Goal: Obtain resource: Download file/media

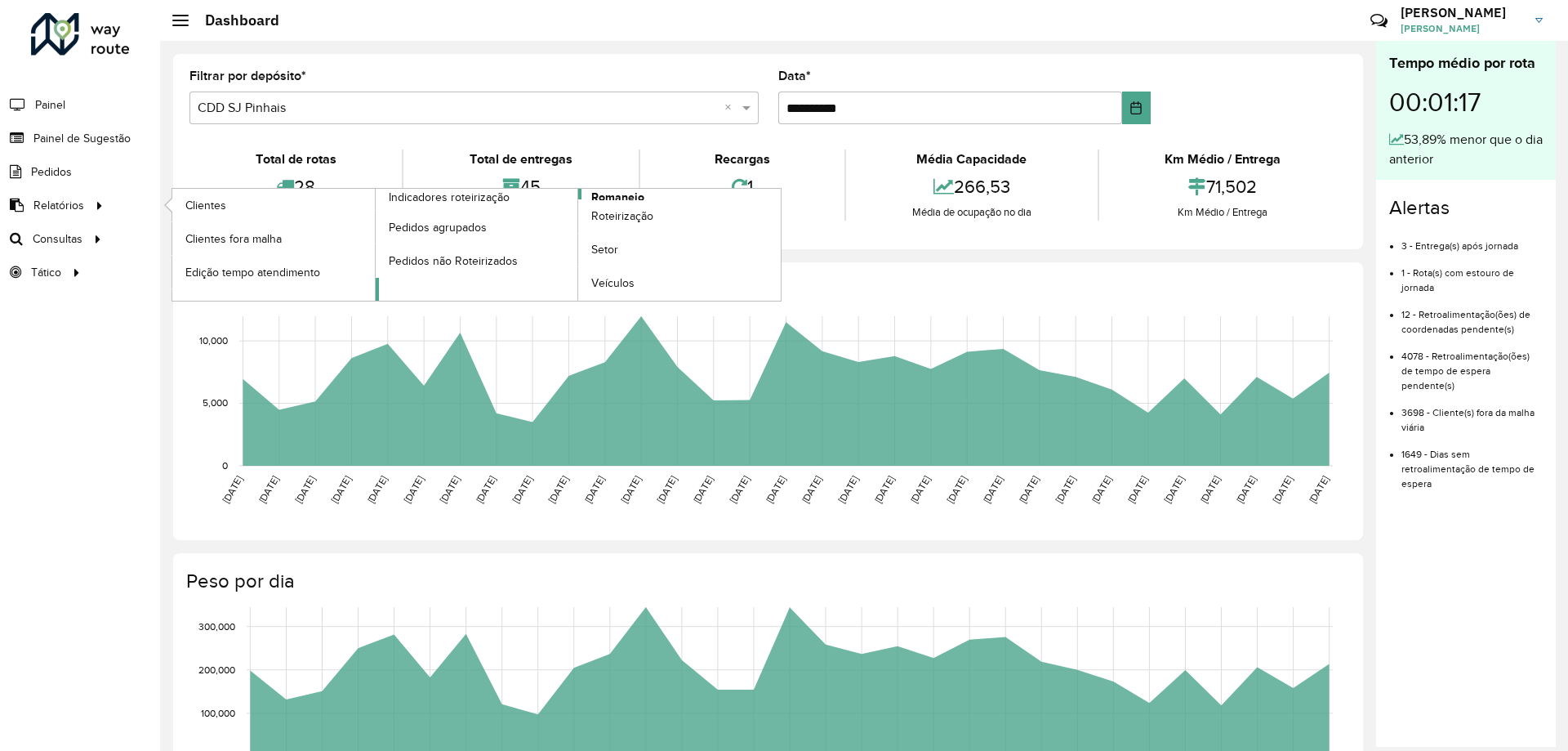
click at [628, 198] on span "Romaneio" at bounding box center [618, 197] width 53 height 17
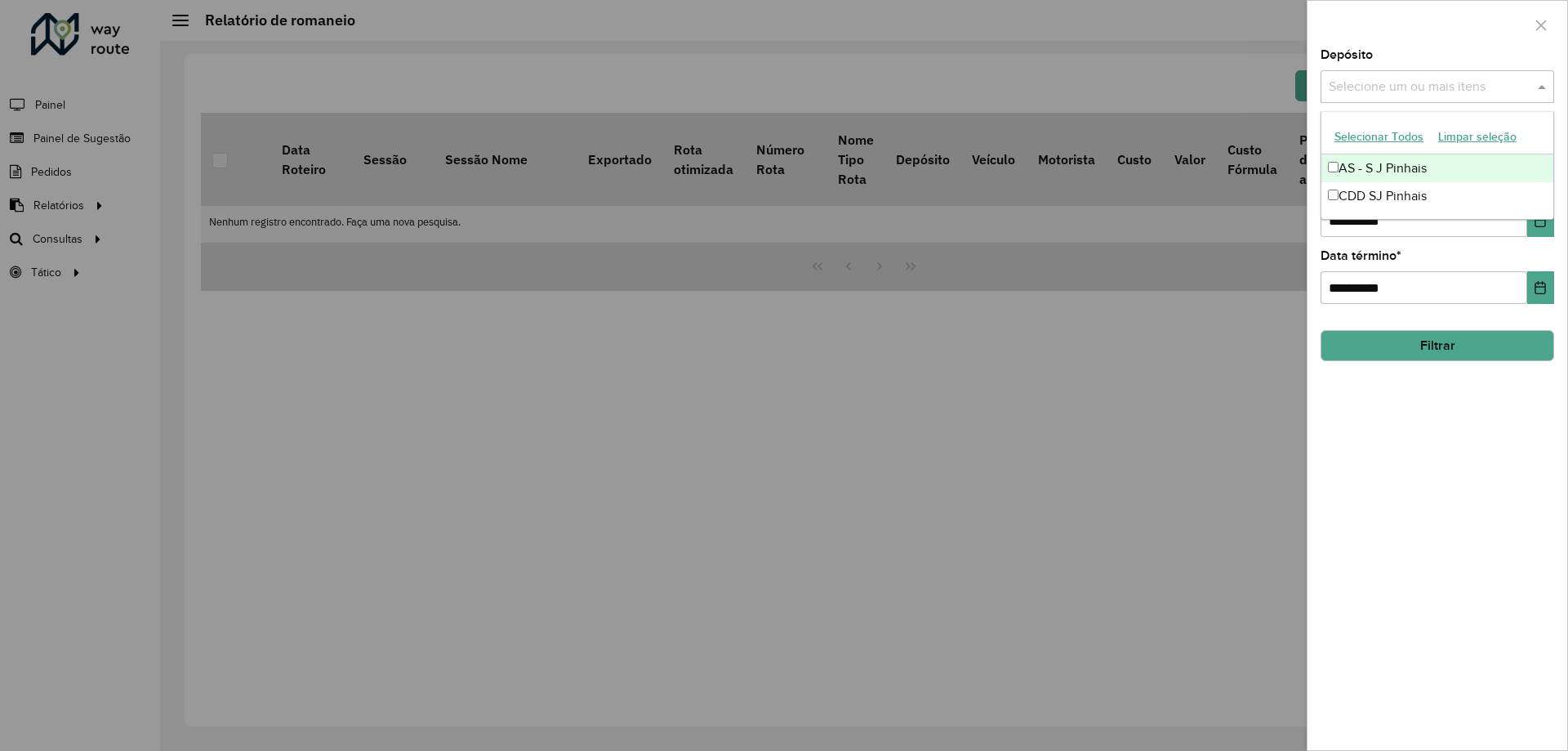
click at [1482, 85] on input "text" at bounding box center [1429, 88] width 209 height 20
click at [1408, 194] on div "CDD SJ Pinhais" at bounding box center [1437, 196] width 232 height 28
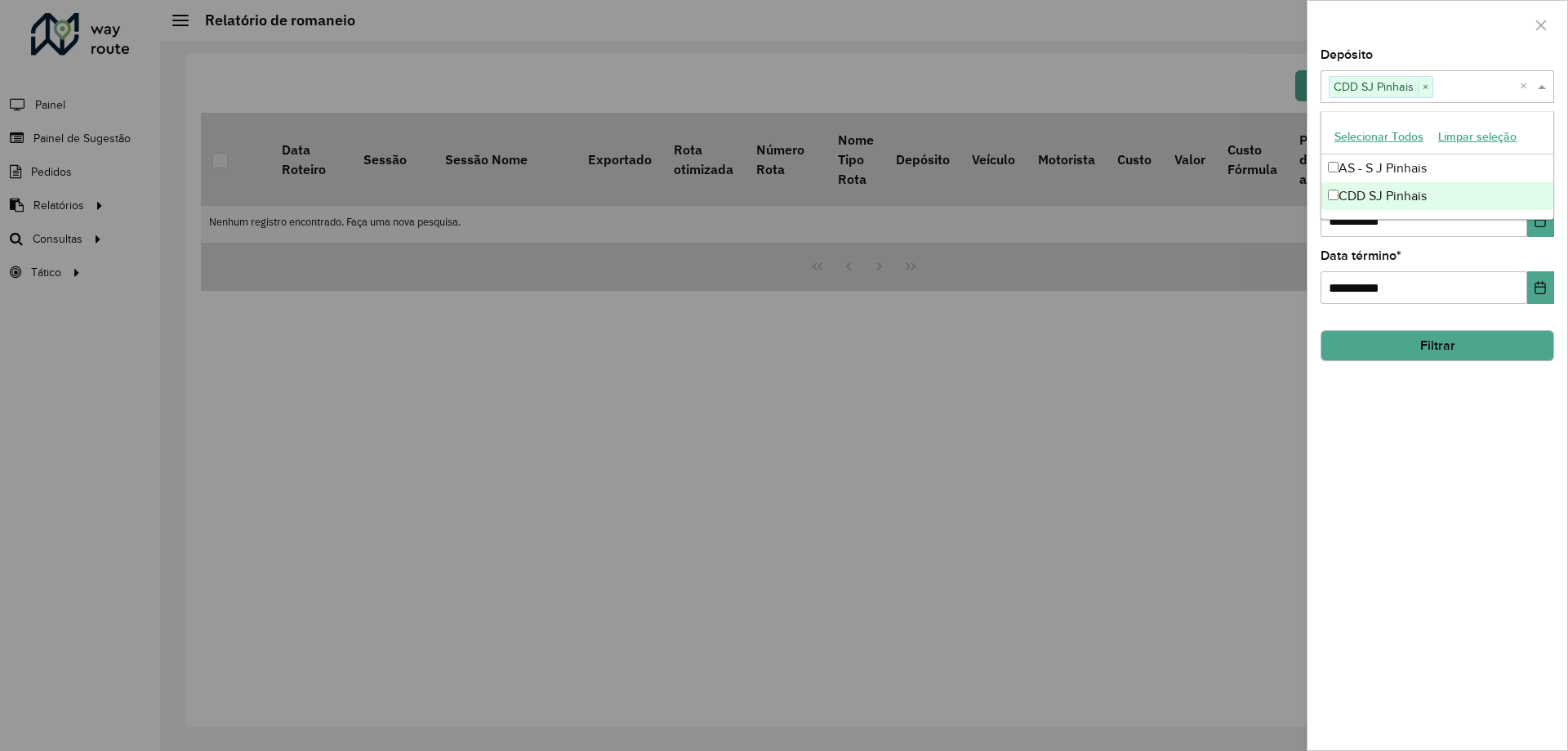
click at [1418, 409] on div "**********" at bounding box center [1437, 400] width 259 height 701
click at [1534, 221] on icon "Choose Date" at bounding box center [1540, 221] width 13 height 13
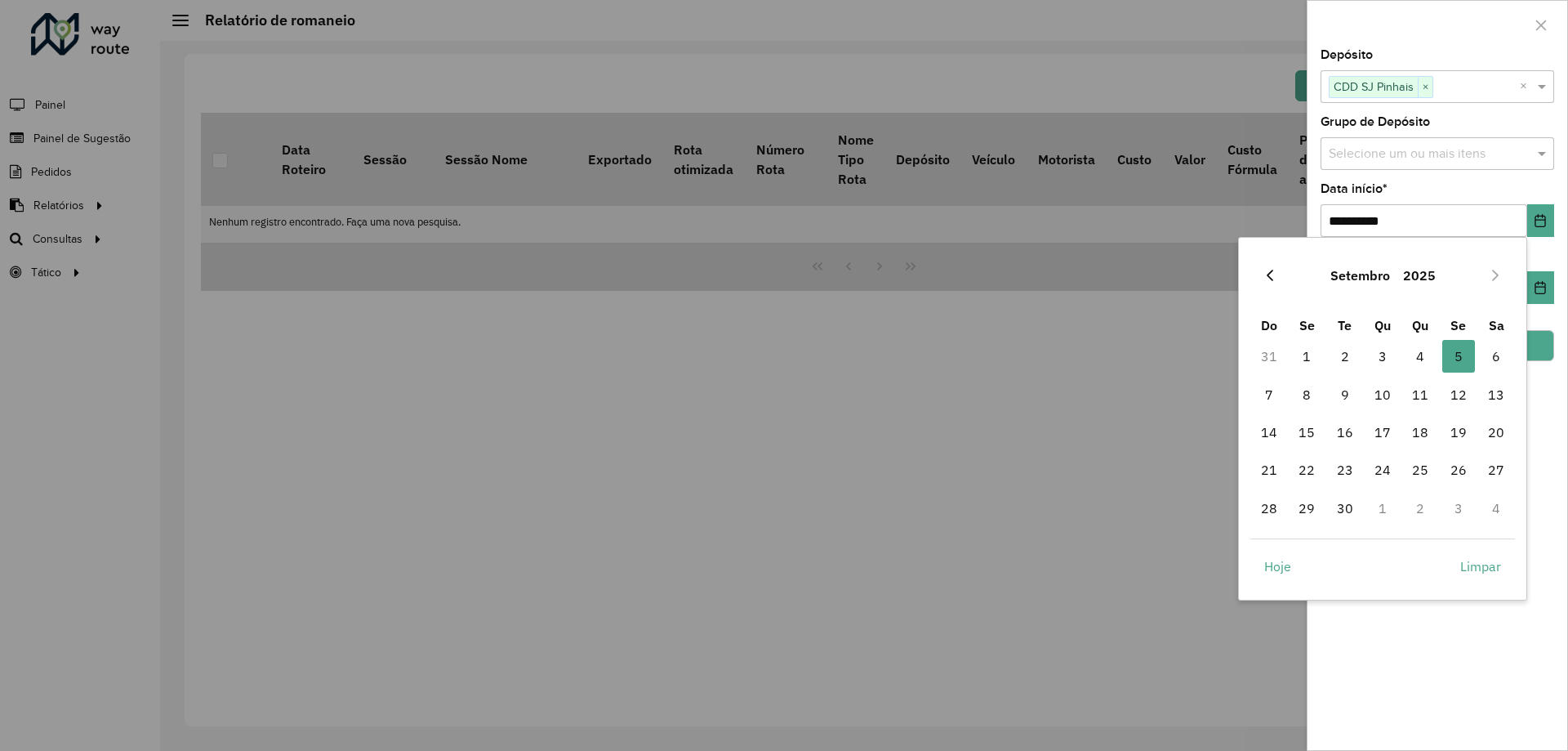
click at [1281, 277] on button "Previous Month" at bounding box center [1270, 275] width 26 height 26
click at [1455, 349] on span "1" at bounding box center [1458, 356] width 33 height 33
type input "**********"
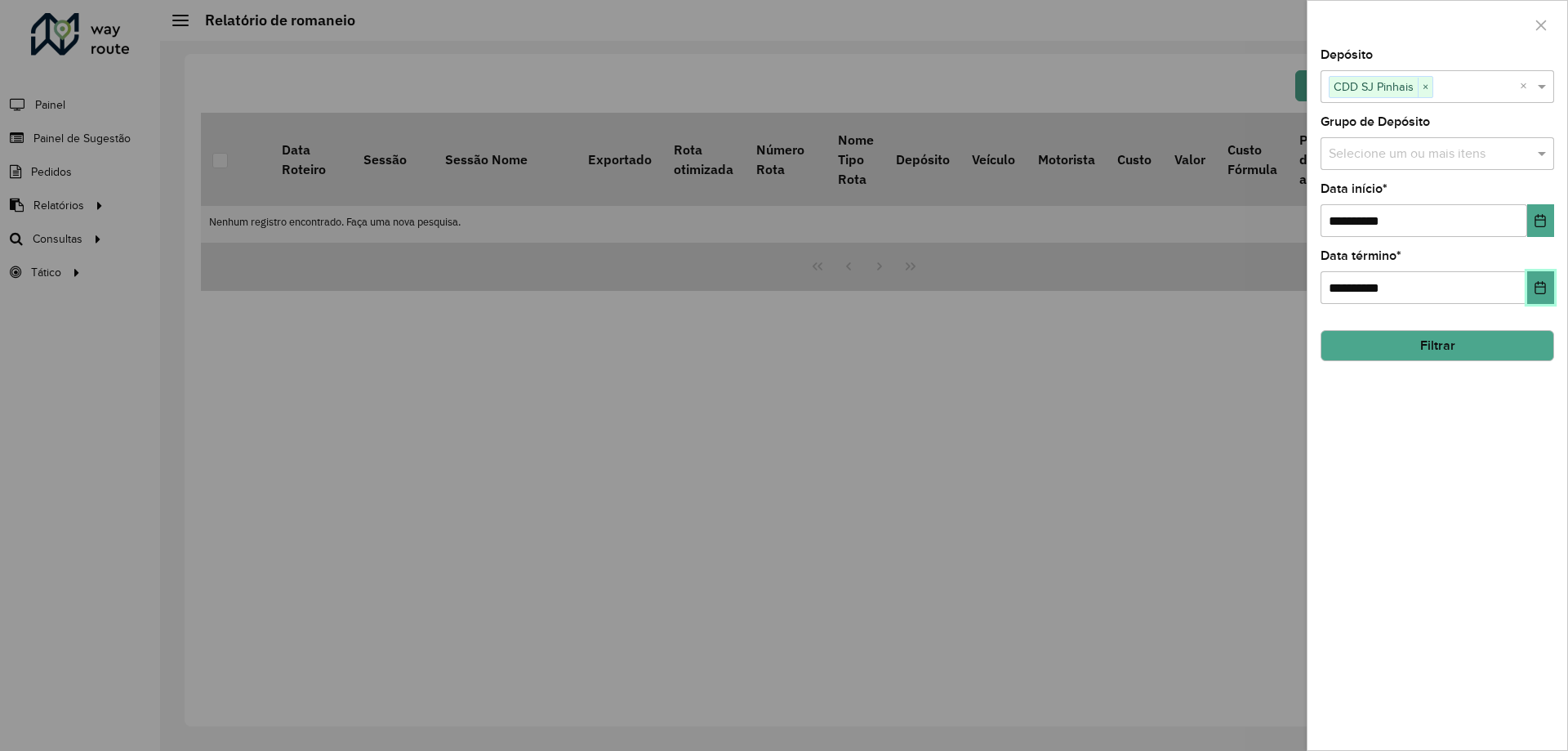
click at [1538, 289] on icon "Choose Date" at bounding box center [1540, 287] width 13 height 13
click at [1543, 562] on div "**********" at bounding box center [1437, 400] width 259 height 701
click at [1418, 153] on input "text" at bounding box center [1429, 154] width 209 height 20
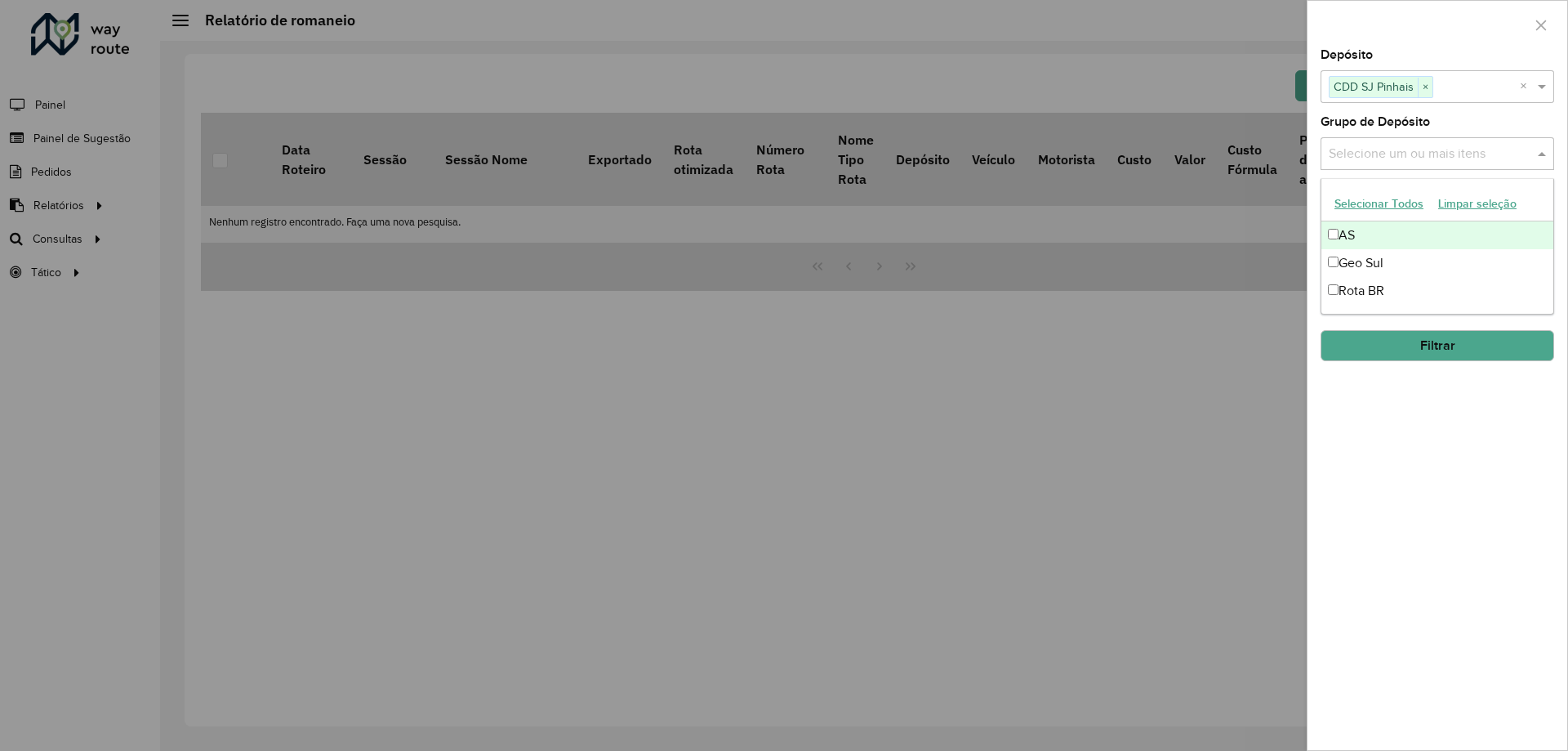
click at [1406, 197] on button "Selecionar Todos" at bounding box center [1378, 204] width 103 height 25
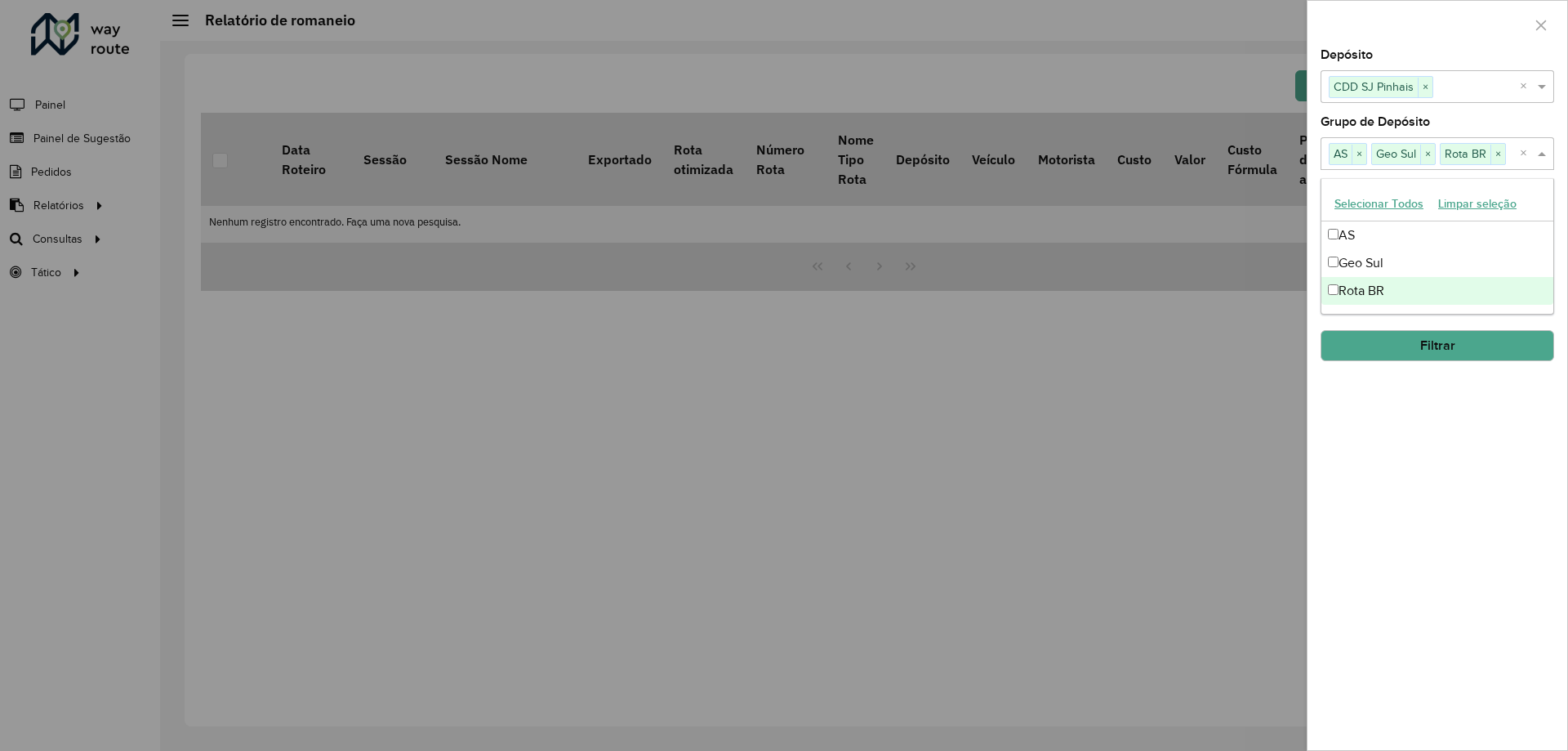
click at [1385, 538] on div "**********" at bounding box center [1437, 400] width 259 height 701
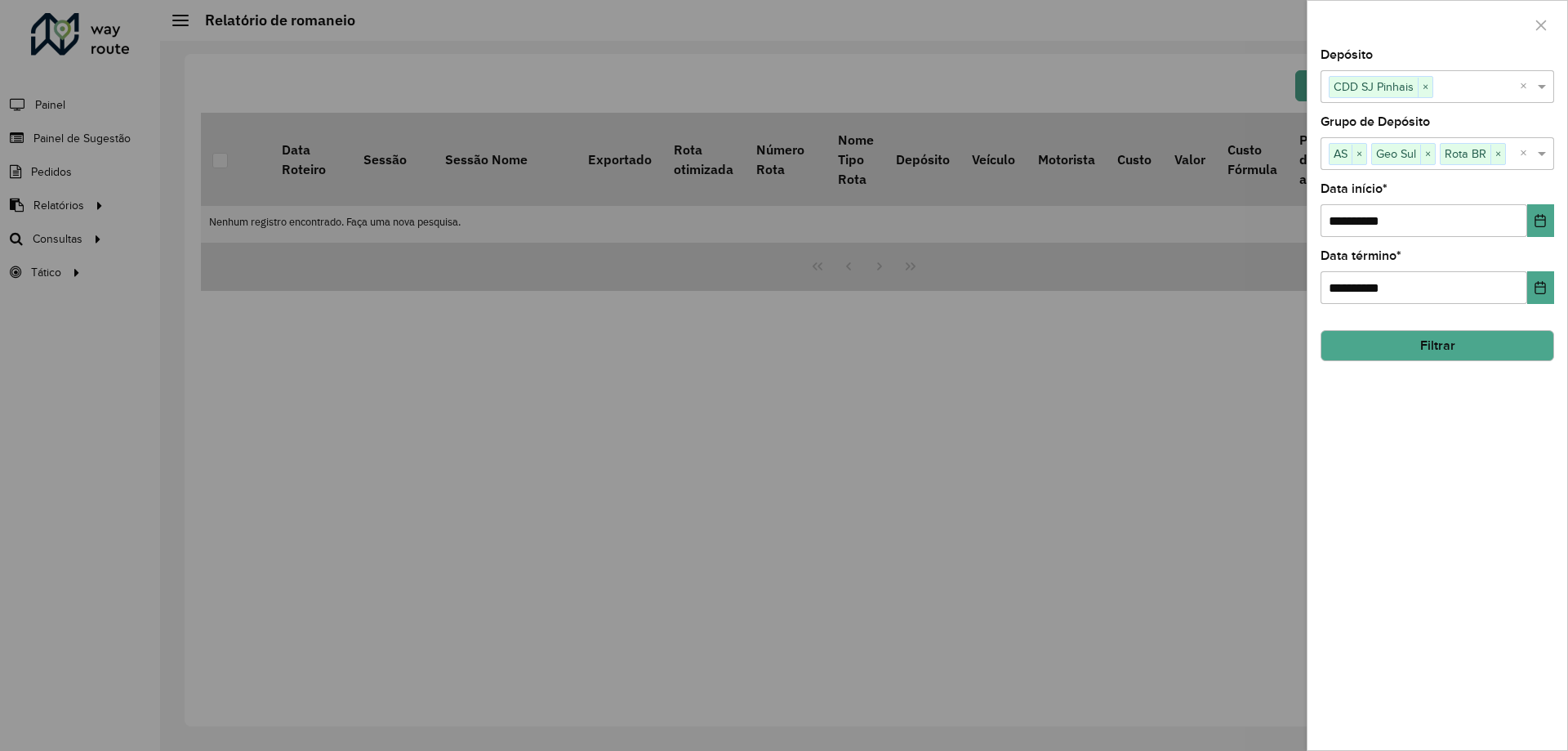
click at [1436, 350] on button "Filtrar" at bounding box center [1437, 346] width 234 height 31
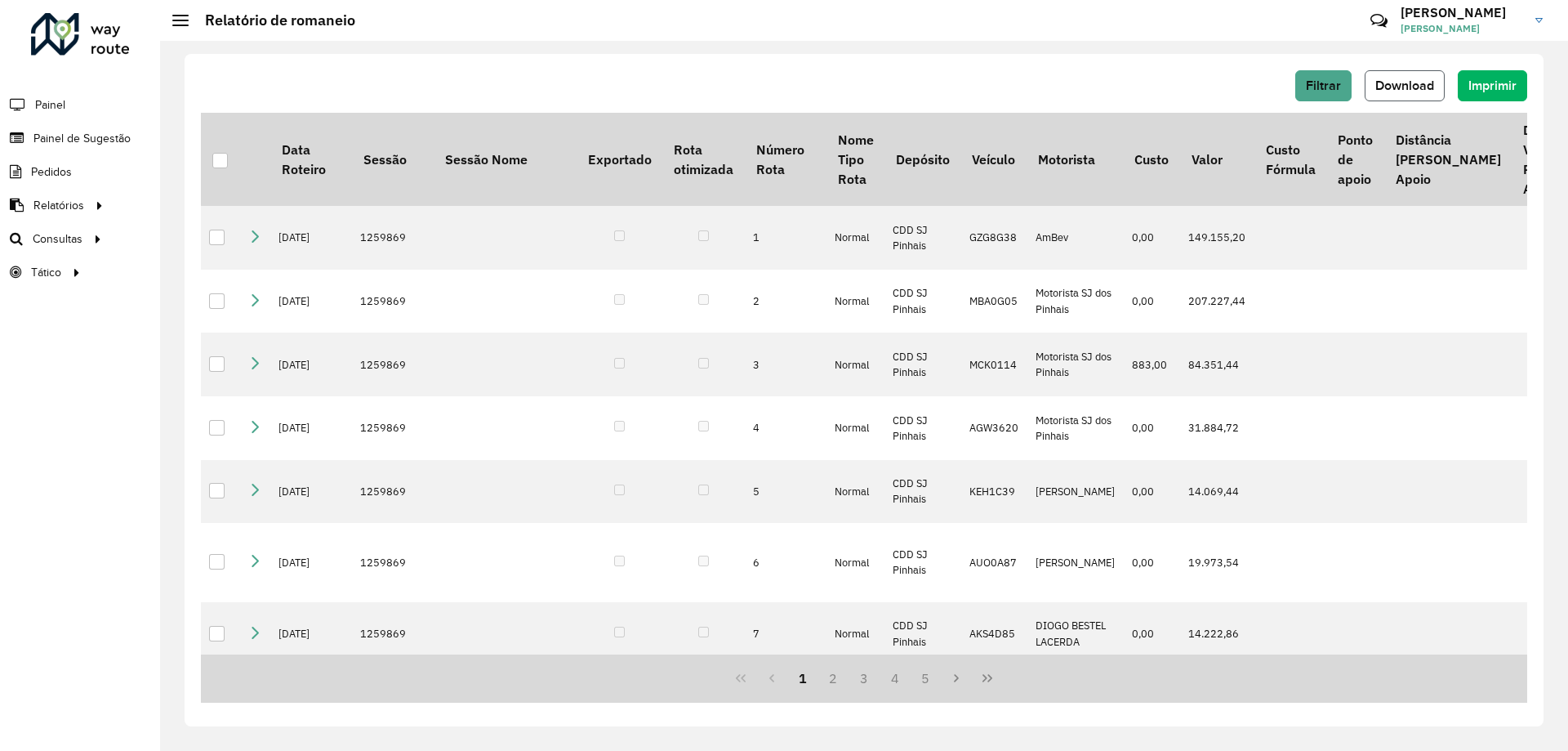
click at [1414, 79] on span "Download" at bounding box center [1405, 85] width 59 height 14
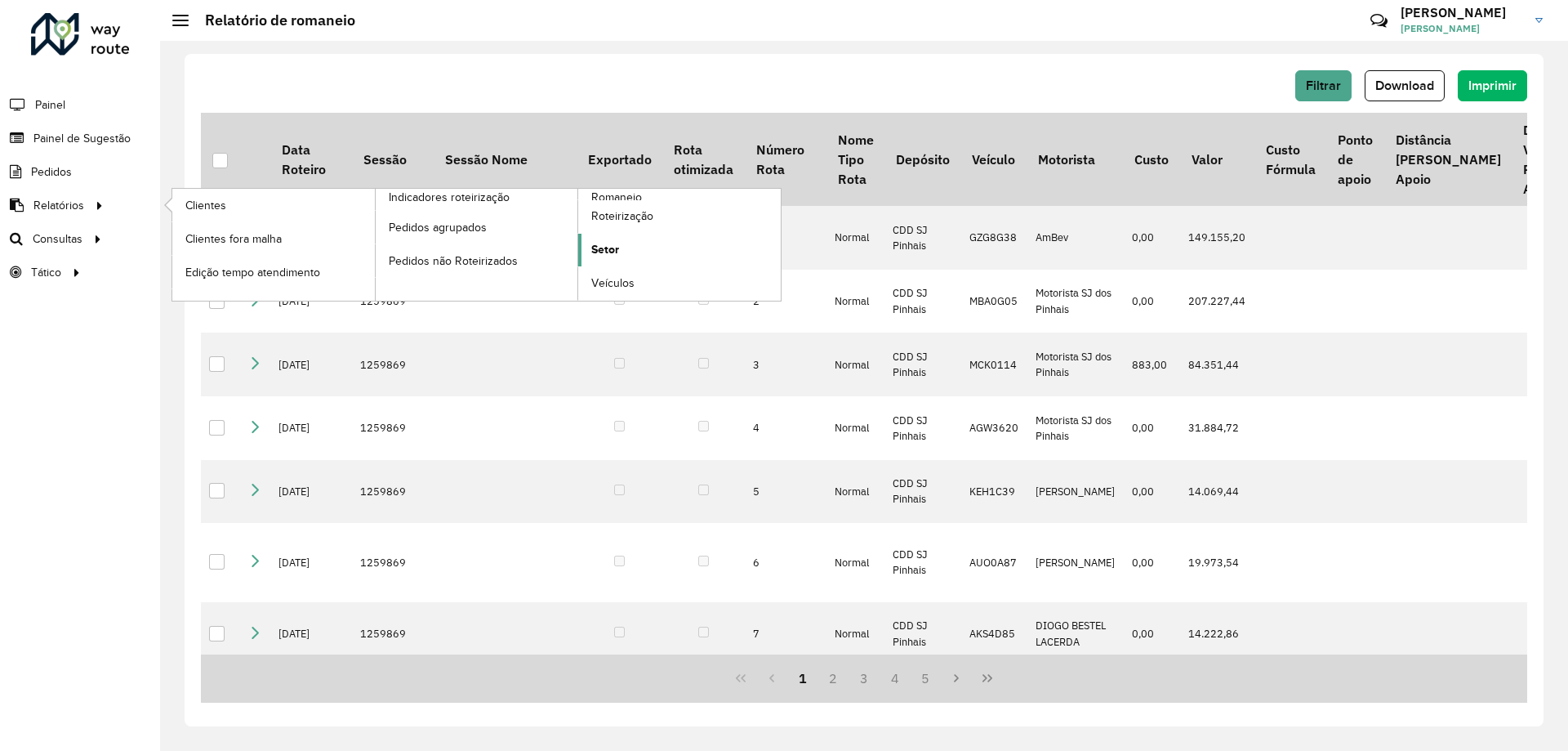
click at [606, 255] on span "Setor" at bounding box center [606, 250] width 28 height 17
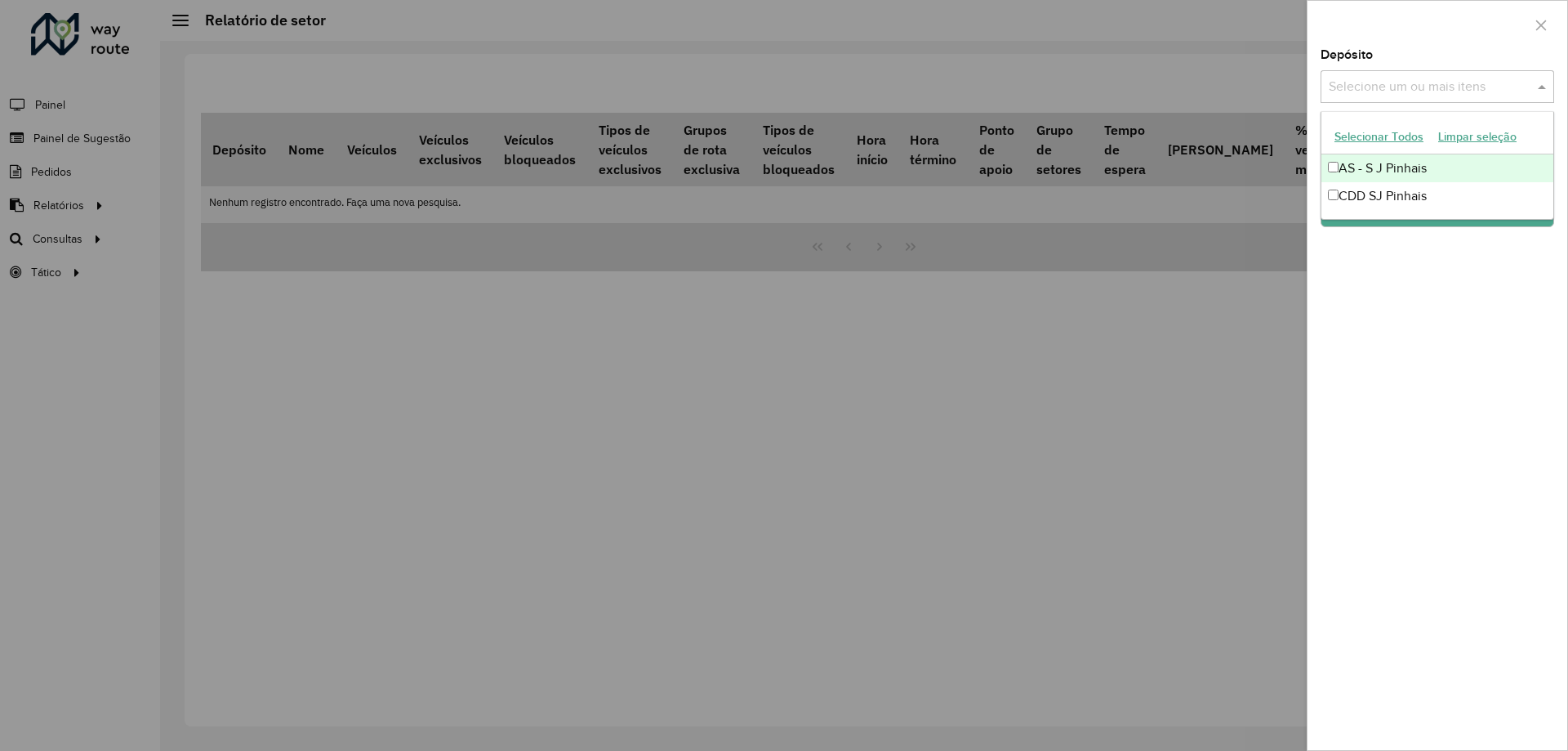
click at [1485, 85] on input "text" at bounding box center [1429, 88] width 209 height 20
click at [1412, 193] on div "CDD SJ Pinhais" at bounding box center [1437, 196] width 232 height 28
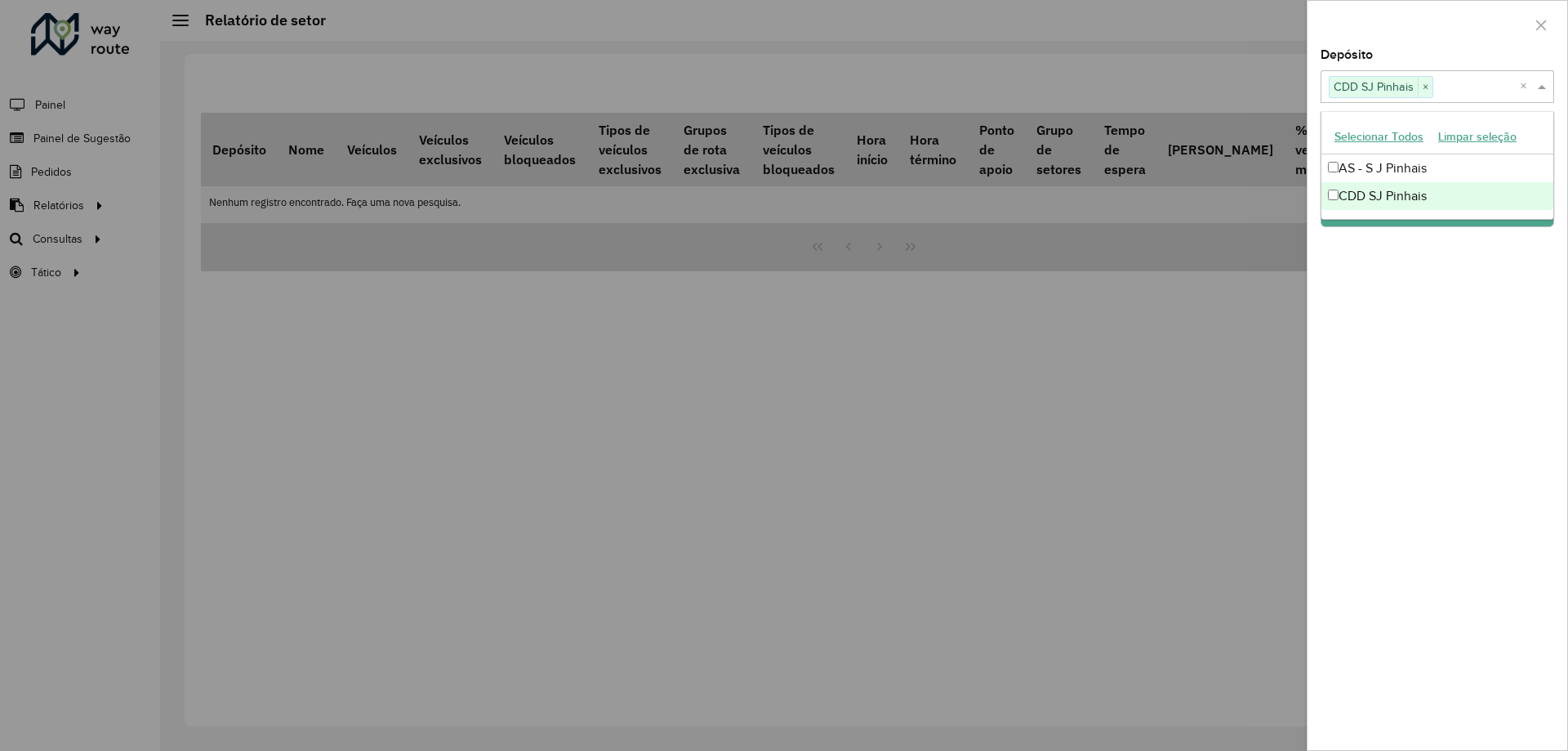
click at [1470, 350] on div "Depósito Selecione um ou mais itens CDD SJ Pinhais × × Grupo de Depósito Seleci…" at bounding box center [1437, 400] width 259 height 701
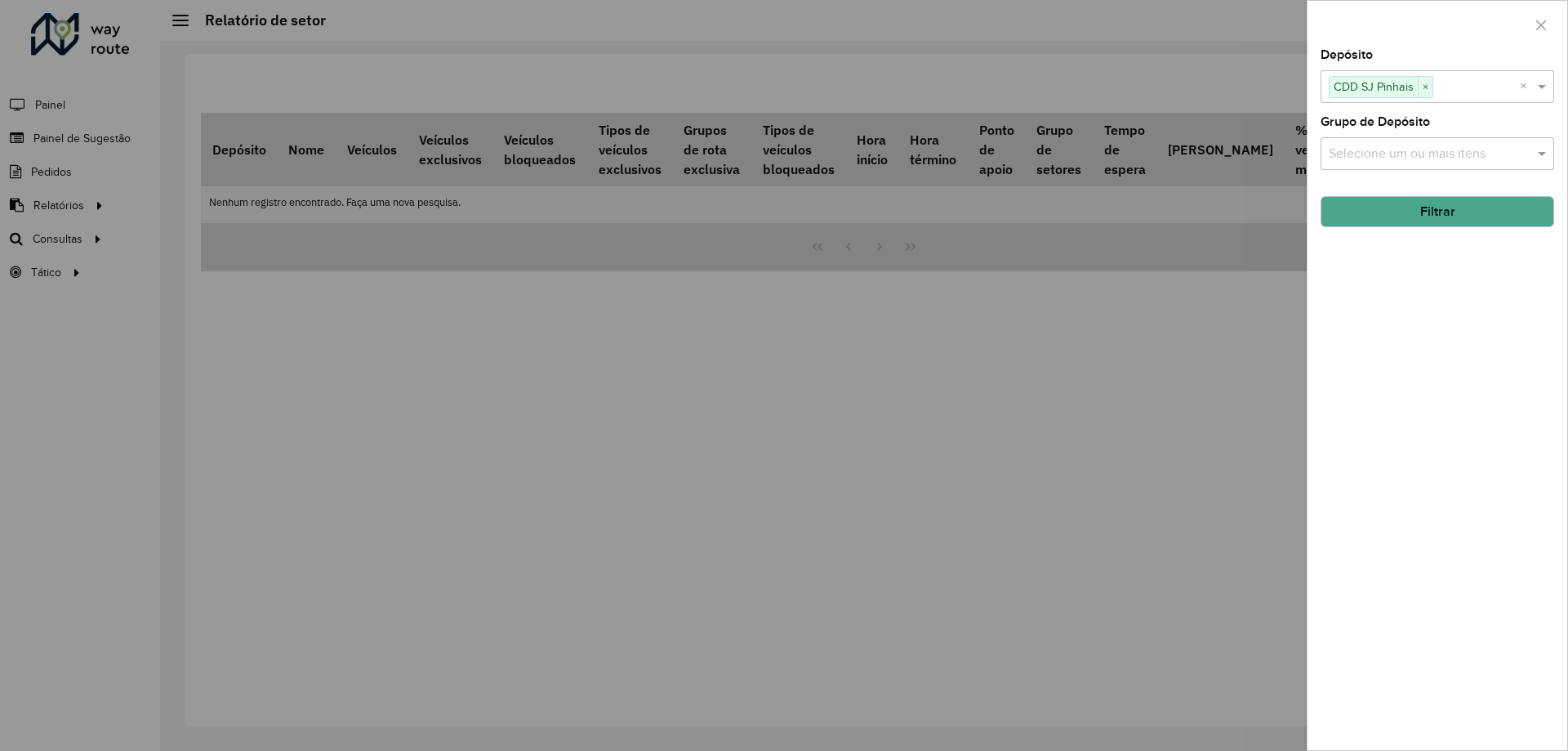
click at [1423, 149] on input "text" at bounding box center [1429, 154] width 209 height 20
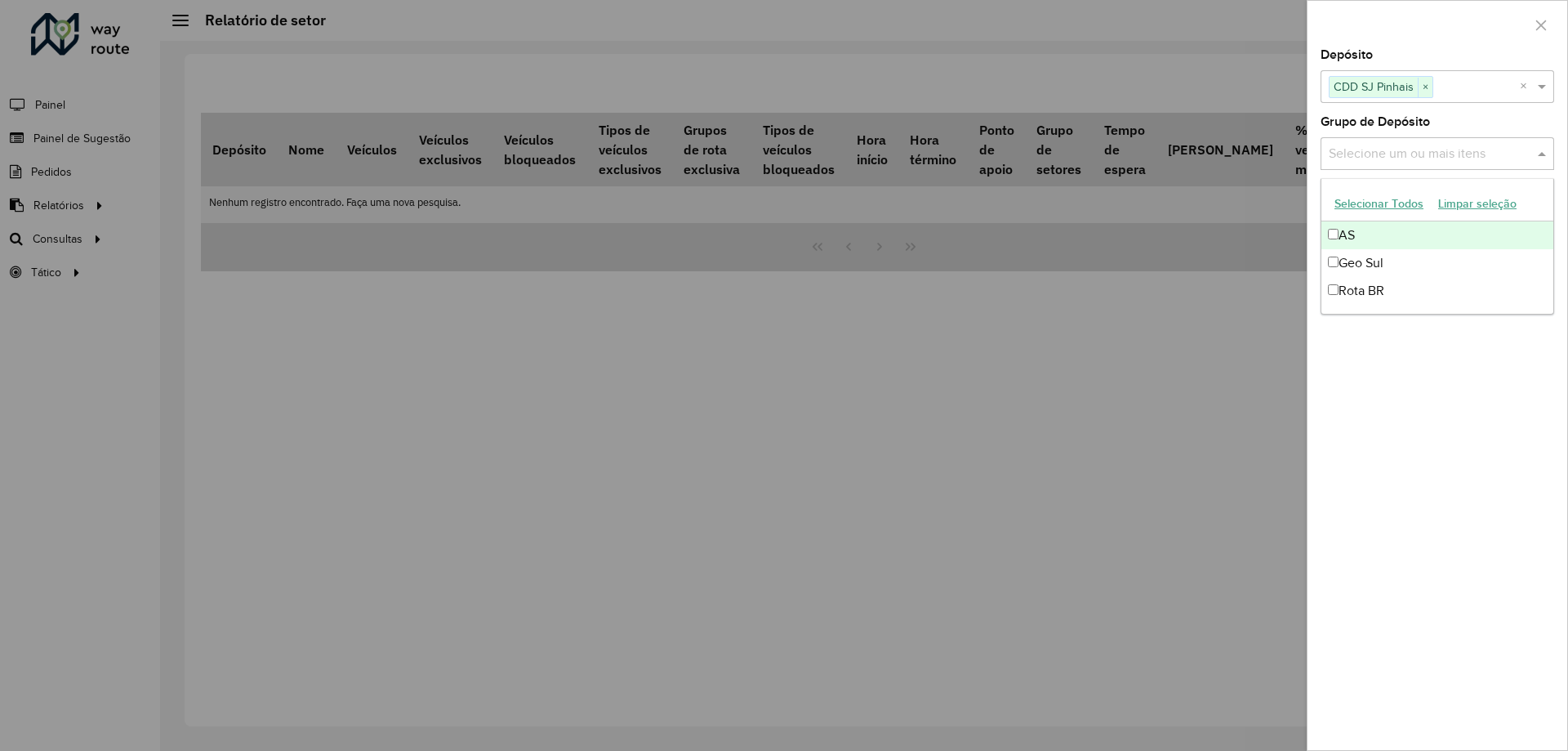
click at [1377, 205] on button "Selecionar Todos" at bounding box center [1378, 204] width 103 height 25
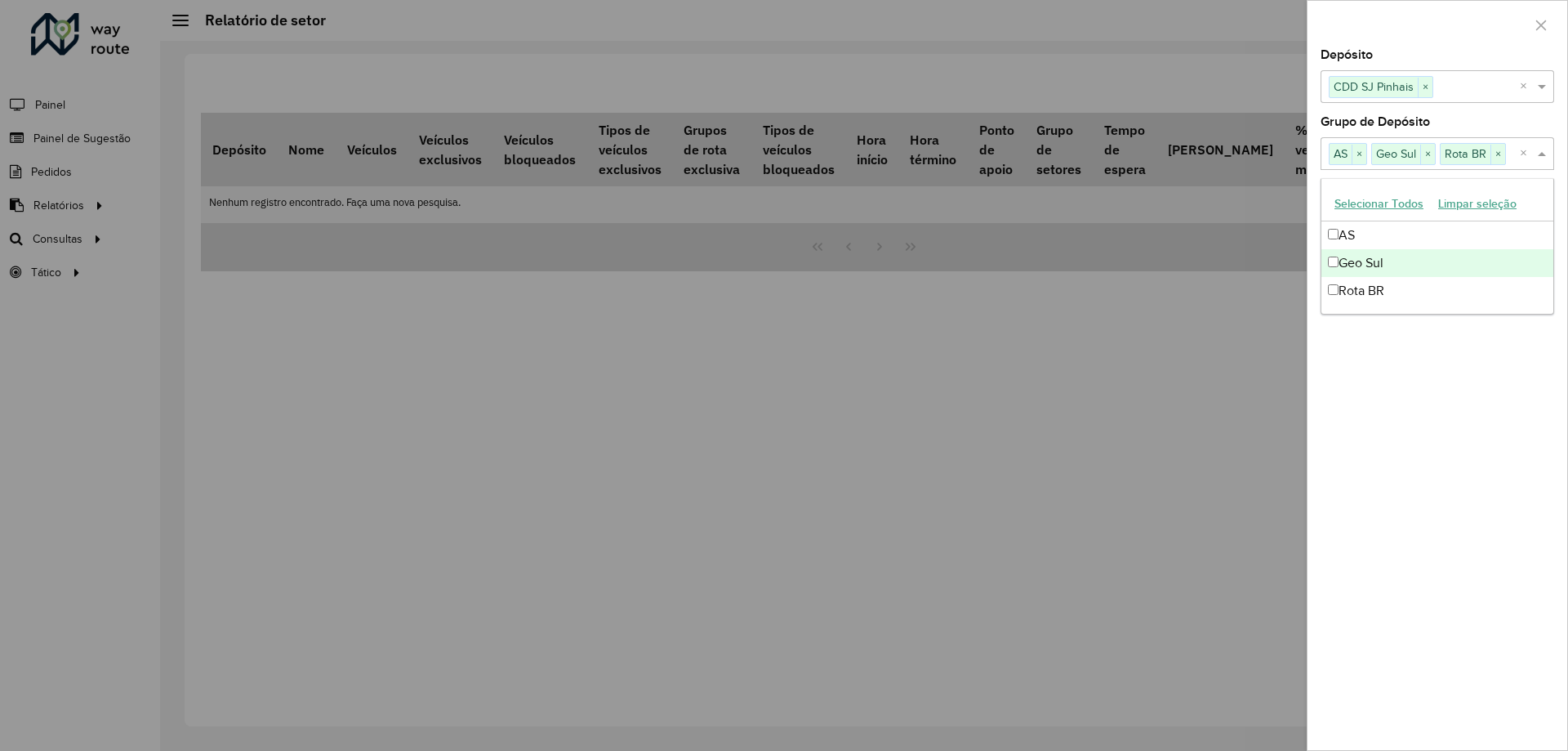
click at [1450, 386] on div "Depósito Selecione um ou mais itens CDD SJ Pinhais × × Grupo de Depósito Seleci…" at bounding box center [1437, 400] width 259 height 701
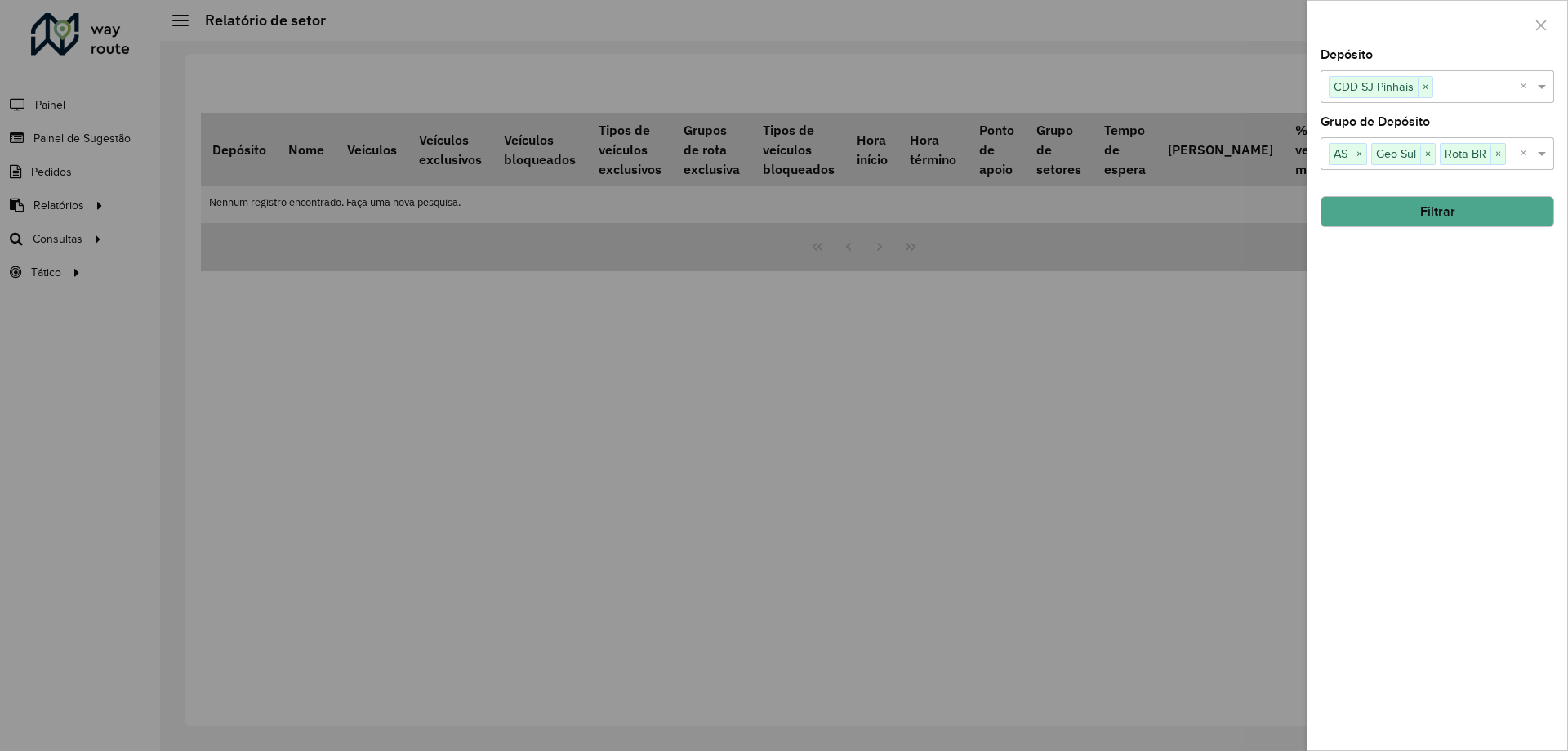
click at [1469, 210] on button "Filtrar" at bounding box center [1437, 212] width 234 height 31
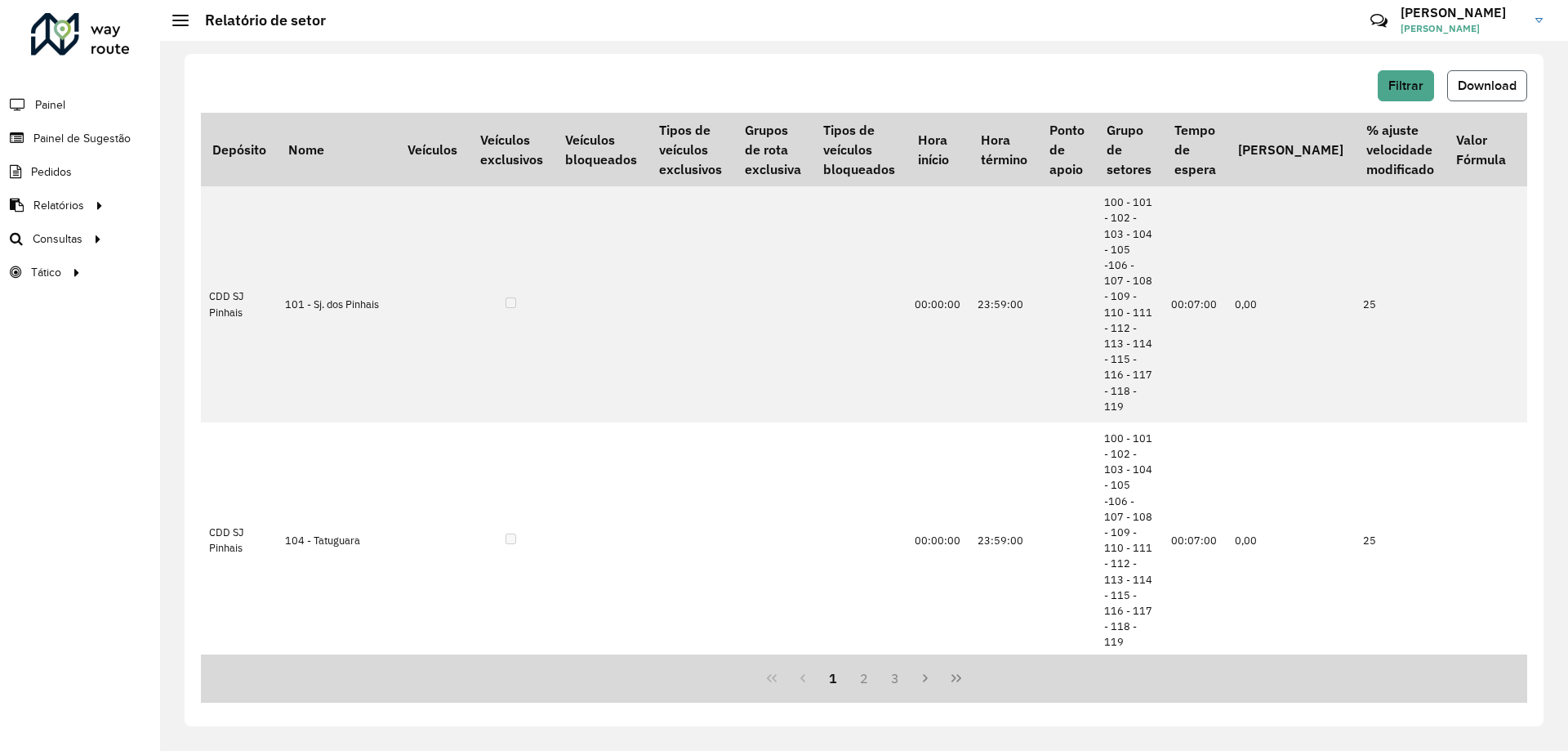
click at [1487, 89] on span "Download" at bounding box center [1487, 85] width 59 height 14
